Goal: Task Accomplishment & Management: Manage account settings

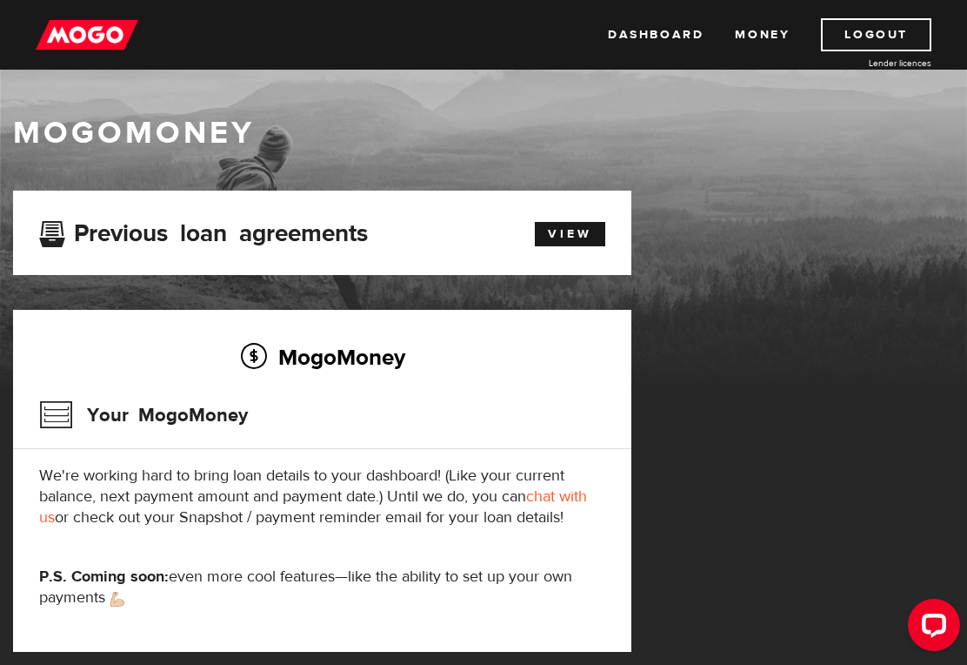
click at [650, 36] on link "Dashboard" at bounding box center [656, 34] width 96 height 33
click at [582, 231] on link "View" at bounding box center [570, 234] width 70 height 24
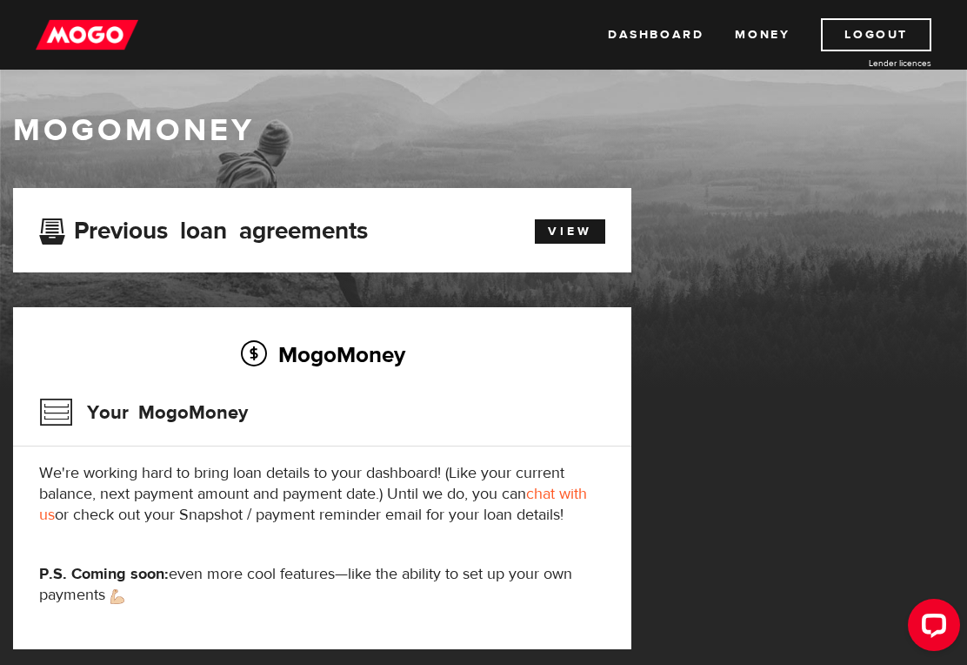
scroll to position [3, 0]
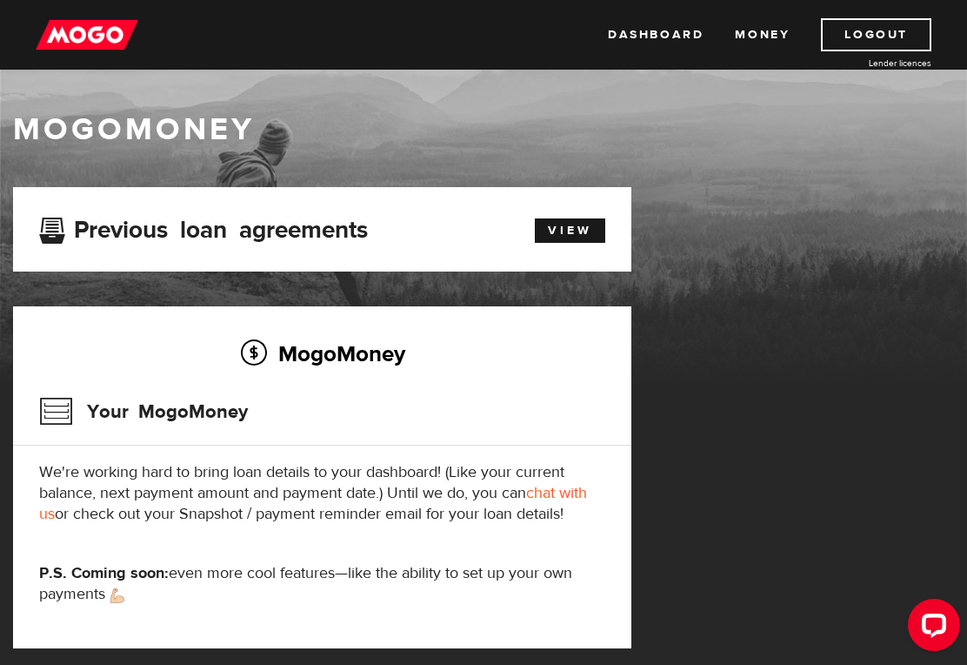
click at [654, 42] on link "Dashboard" at bounding box center [656, 34] width 96 height 33
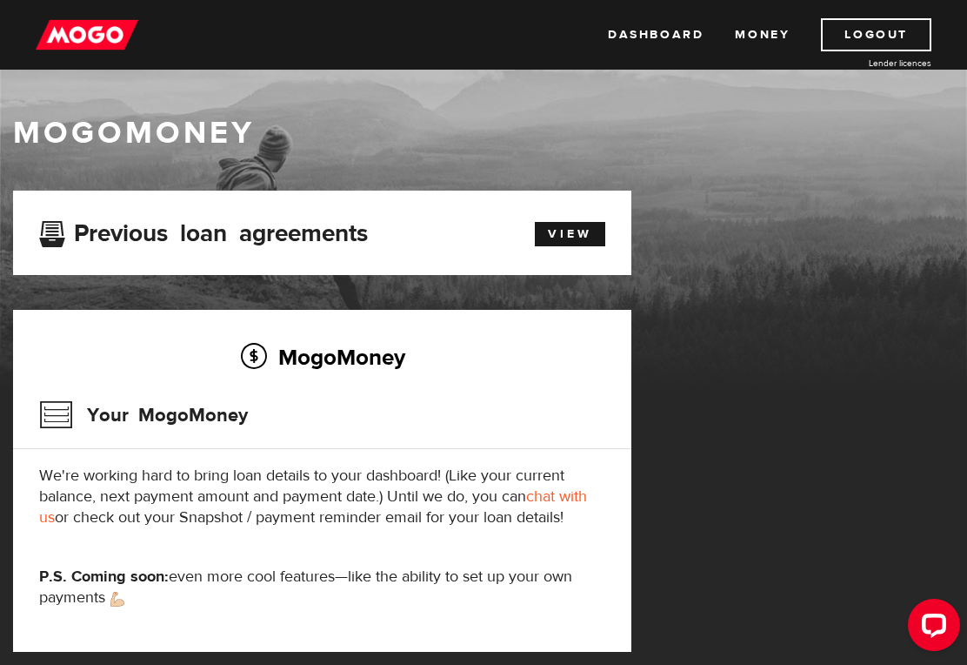
click at [759, 37] on link "Money" at bounding box center [762, 34] width 55 height 33
click at [935, 625] on div "Open LiveChat chat widget" at bounding box center [934, 624] width 28 height 28
click at [653, 36] on link "Dashboard" at bounding box center [656, 34] width 96 height 33
click at [877, 38] on link "Logout" at bounding box center [876, 34] width 110 height 33
